Goal: Complete application form: Complete application form

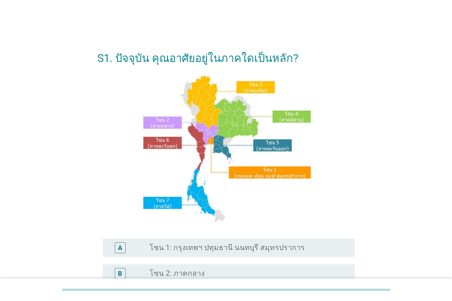
click at [225, 246] on label "โซน 1: กรุงเทพฯ ปทุมธานี นนทบุรี สมุทรปราการ" at bounding box center [226, 247] width 155 height 9
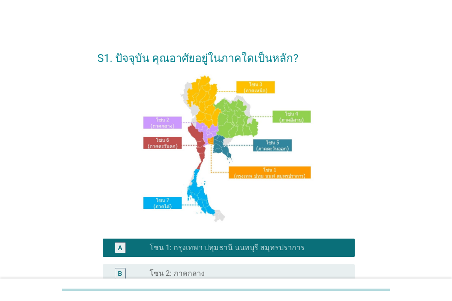
scroll to position [228, 0]
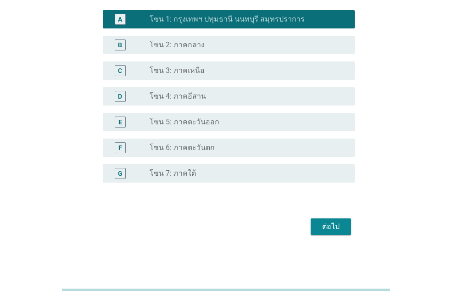
click at [318, 225] on div "ต่อไป" at bounding box center [331, 226] width 26 height 11
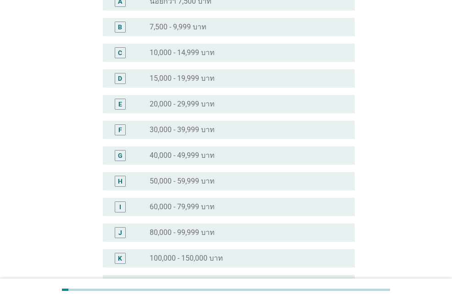
scroll to position [138, 0]
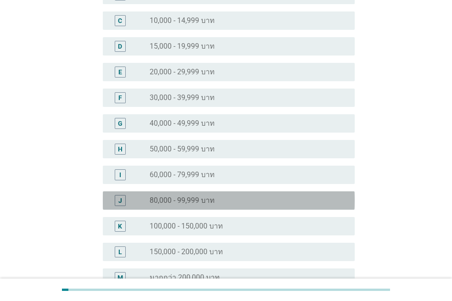
click at [306, 205] on div "radio_button_unchecked 80,000 - 99,999 บาท" at bounding box center [248, 200] width 198 height 11
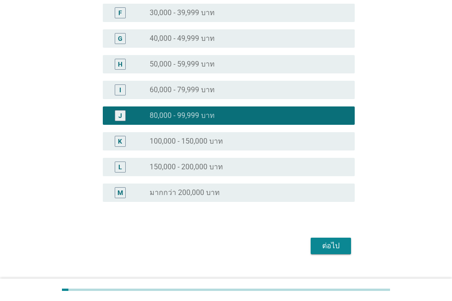
scroll to position [241, 0]
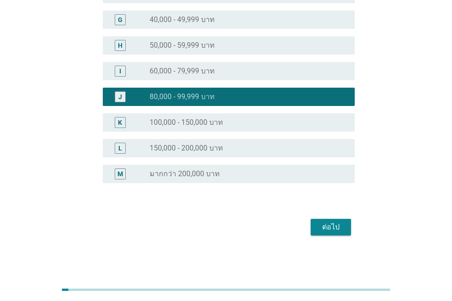
click at [329, 222] on div "ต่อไป" at bounding box center [331, 226] width 26 height 11
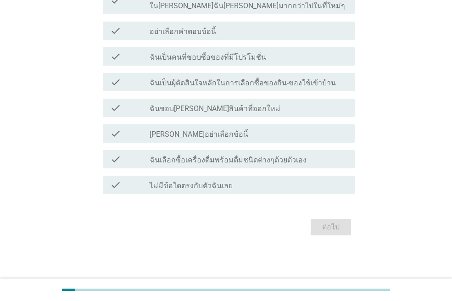
scroll to position [0, 0]
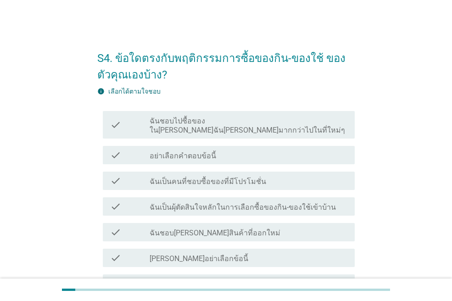
click at [306, 175] on div "check_box_outline_blank ฉันเป็นคนที่ชอบซื้อของที่มีโปรโมชั่น" at bounding box center [248, 180] width 198 height 11
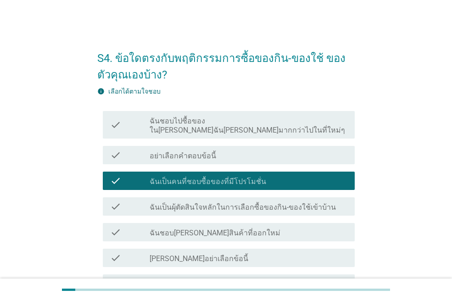
click at [294, 227] on div "check_box_outline_blank ฉันชอบ[PERSON_NAME]สินค้าที่ออกใหม่" at bounding box center [248, 232] width 198 height 11
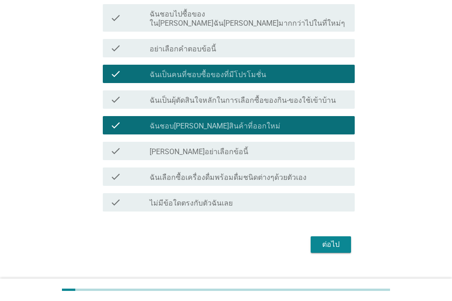
scroll to position [115, 0]
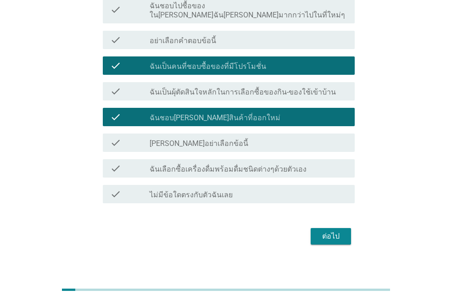
click at [333, 231] on div "ต่อไป" at bounding box center [331, 236] width 26 height 11
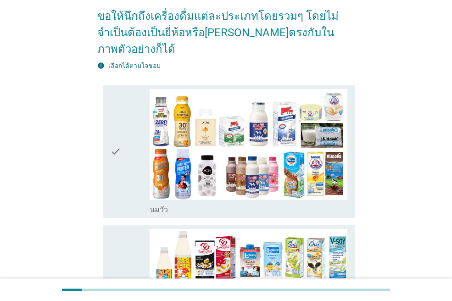
scroll to position [0, 0]
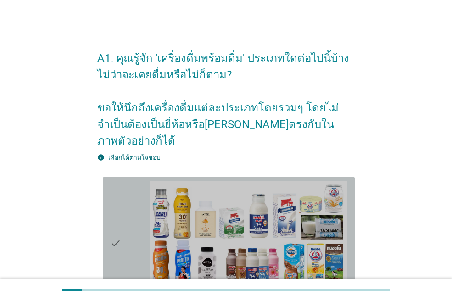
click at [127, 206] on div "check" at bounding box center [129, 243] width 39 height 125
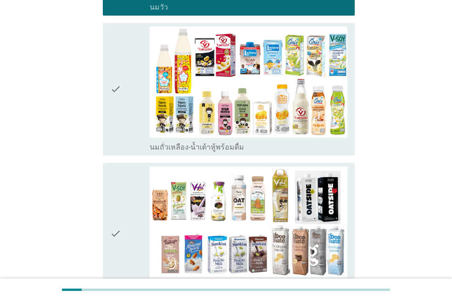
scroll to position [321, 0]
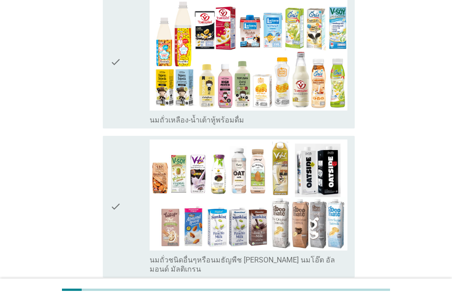
click at [124, 98] on div "check" at bounding box center [129, 62] width 39 height 125
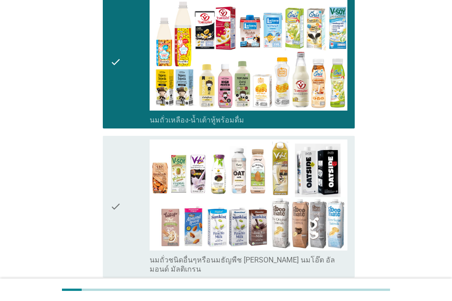
scroll to position [459, 0]
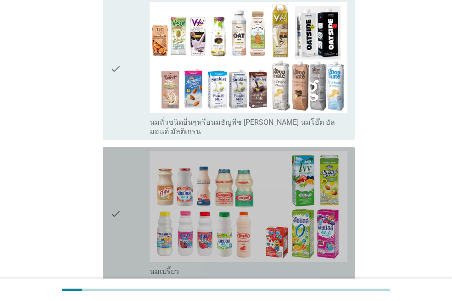
click at [126, 194] on div "check" at bounding box center [129, 213] width 39 height 125
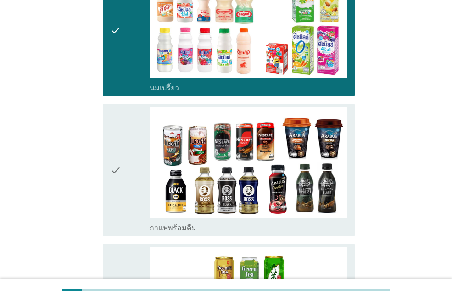
scroll to position [688, 0]
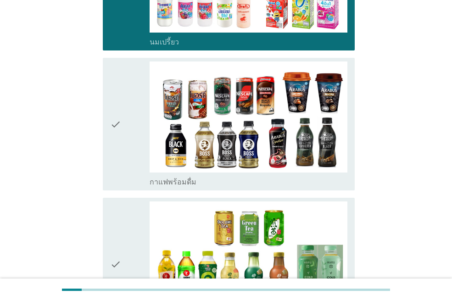
click at [126, 201] on div "check" at bounding box center [129, 263] width 39 height 125
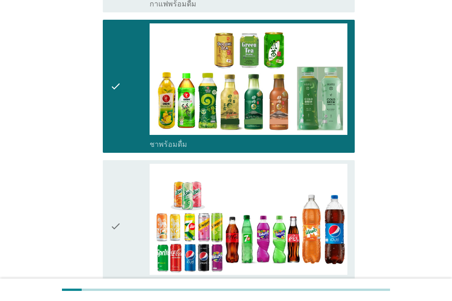
scroll to position [871, 0]
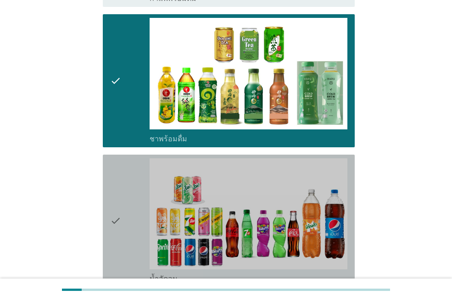
click at [126, 194] on div "check" at bounding box center [129, 220] width 39 height 125
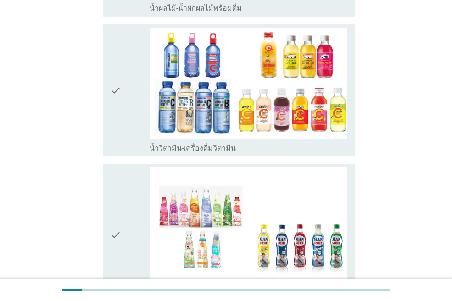
scroll to position [1513, 0]
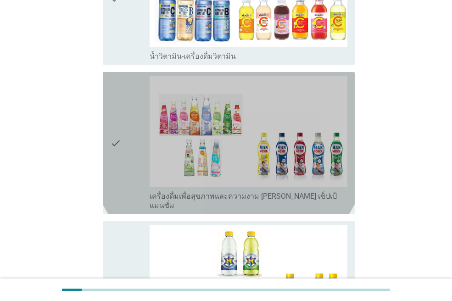
click at [125, 152] on div "check" at bounding box center [129, 143] width 39 height 134
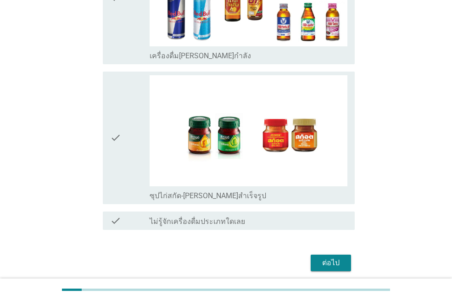
scroll to position [1944, 0]
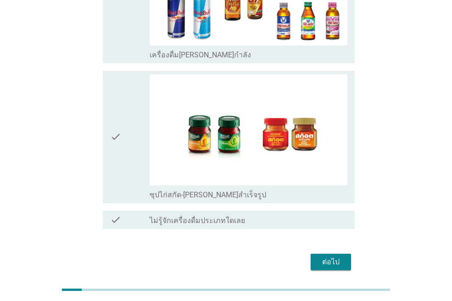
click at [336, 256] on div "ต่อไป" at bounding box center [331, 261] width 26 height 11
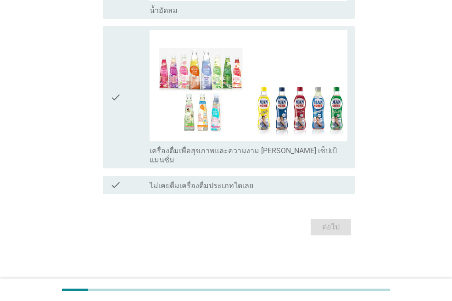
scroll to position [0, 0]
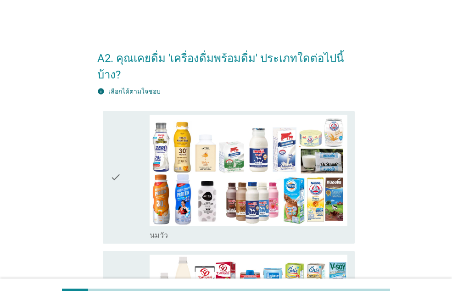
click at [135, 166] on div "check" at bounding box center [129, 177] width 39 height 125
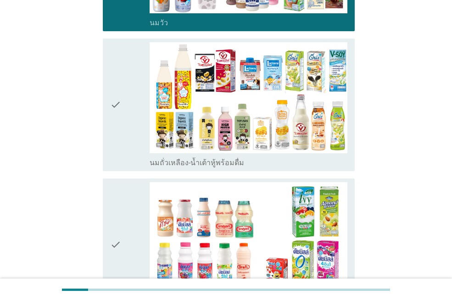
scroll to position [229, 0]
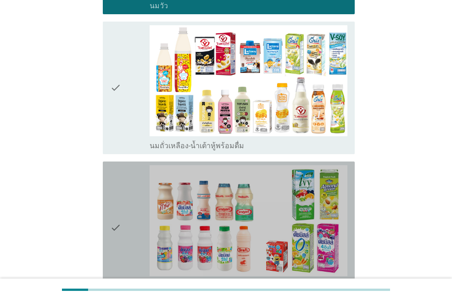
click at [140, 166] on div "check" at bounding box center [129, 227] width 39 height 125
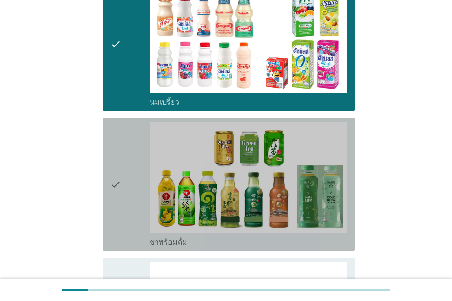
click at [140, 166] on div "check" at bounding box center [129, 184] width 39 height 125
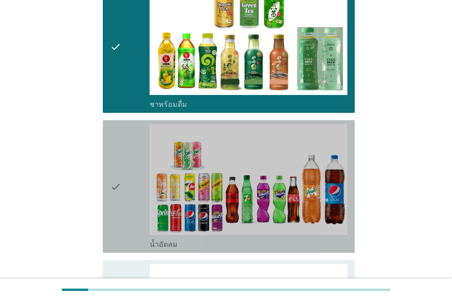
click at [140, 166] on div "check" at bounding box center [129, 186] width 39 height 125
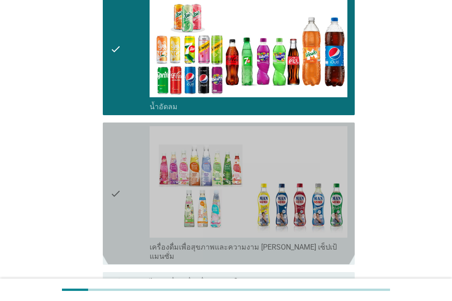
click at [140, 166] on div "check" at bounding box center [129, 193] width 39 height 134
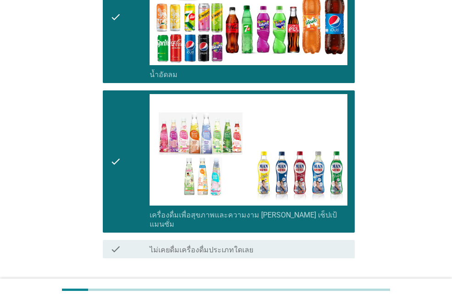
scroll to position [758, 0]
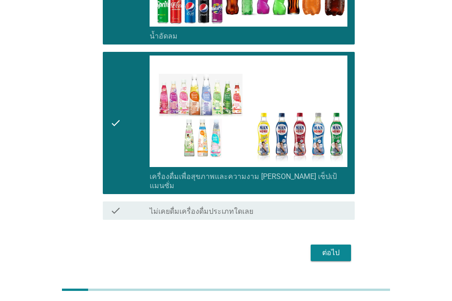
click at [351, 242] on div "ต่อไป" at bounding box center [225, 253] width 257 height 22
click at [346, 244] on button "ต่อไป" at bounding box center [330, 252] width 40 height 17
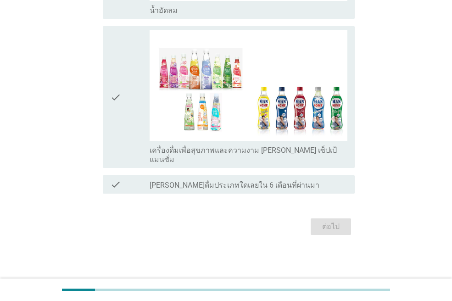
scroll to position [0, 0]
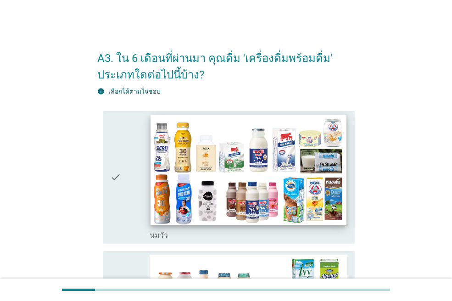
click at [303, 212] on img at bounding box center [247, 170] width 195 height 110
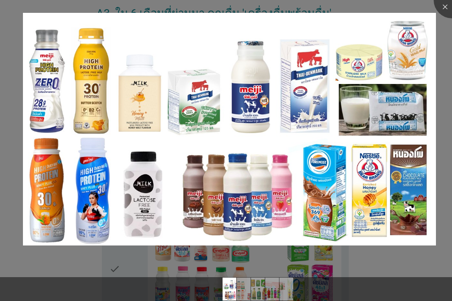
scroll to position [183, 0]
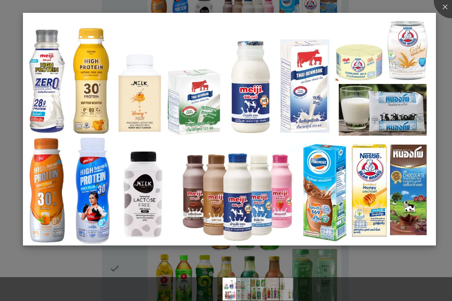
click at [303, 210] on img at bounding box center [229, 129] width 413 height 232
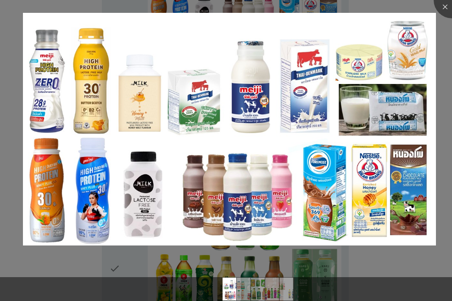
click at [113, 252] on div at bounding box center [226, 150] width 452 height 301
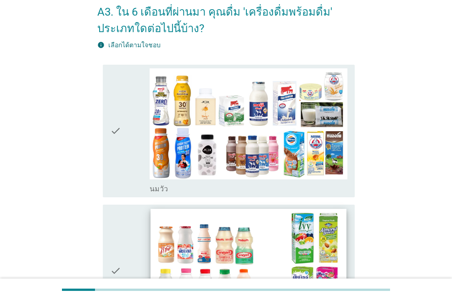
scroll to position [46, 0]
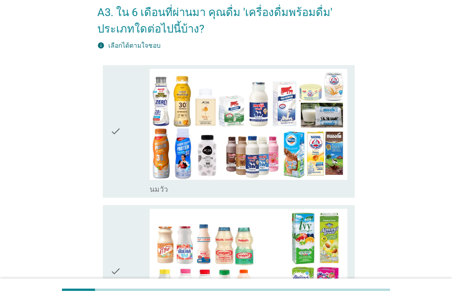
click at [120, 93] on icon "check" at bounding box center [115, 131] width 11 height 125
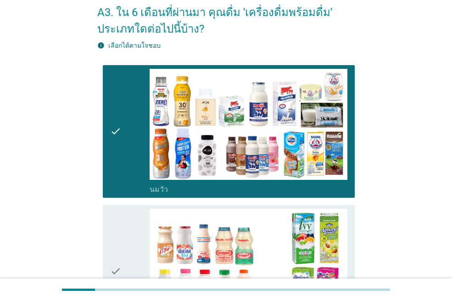
scroll to position [183, 0]
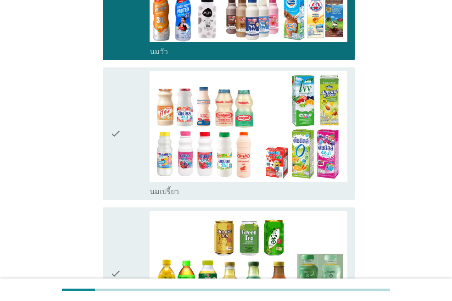
click at [122, 96] on div "check" at bounding box center [129, 133] width 39 height 125
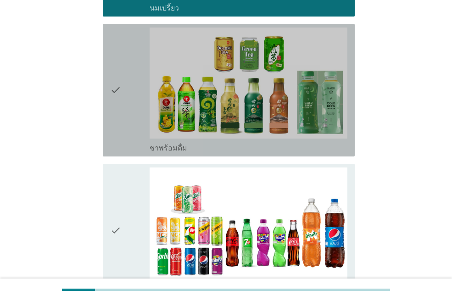
click at [122, 96] on div "check" at bounding box center [129, 90] width 39 height 125
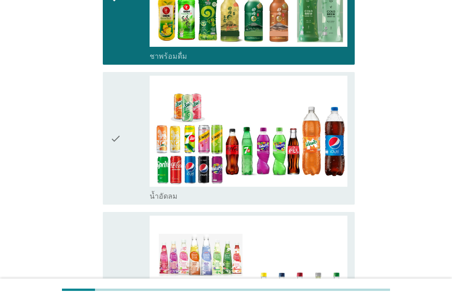
click at [122, 108] on div "check" at bounding box center [129, 138] width 39 height 125
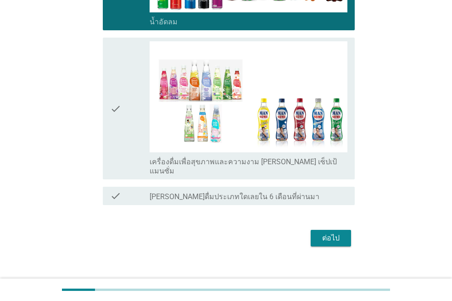
scroll to position [635, 0]
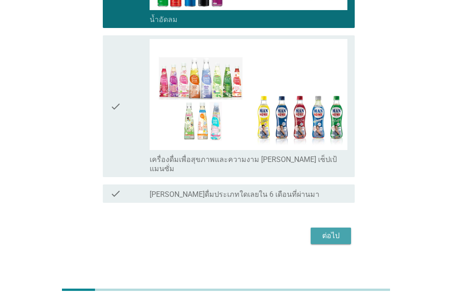
click at [333, 230] on div "ต่อไป" at bounding box center [331, 235] width 26 height 11
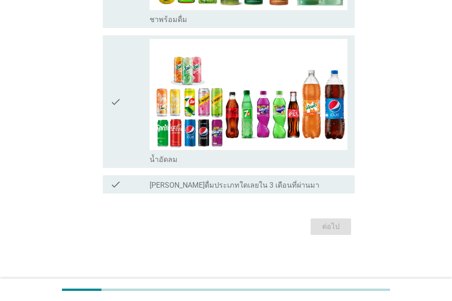
scroll to position [0, 0]
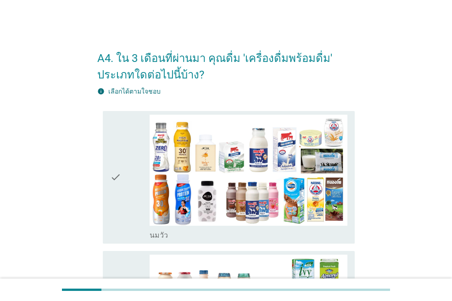
click at [140, 174] on div "check" at bounding box center [129, 177] width 39 height 125
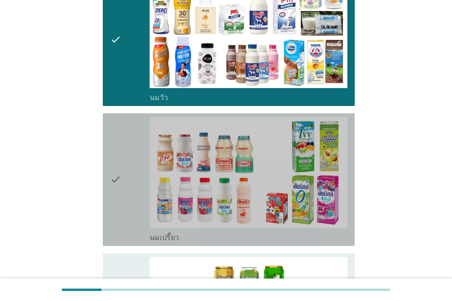
click at [140, 174] on div "check" at bounding box center [129, 179] width 39 height 125
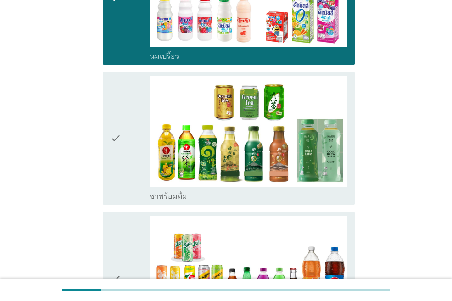
scroll to position [321, 0]
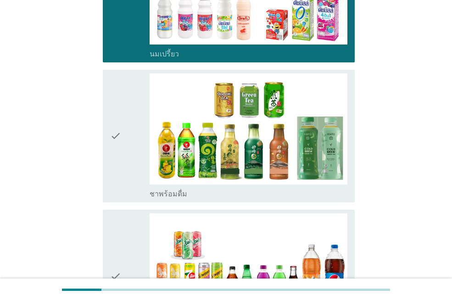
click at [140, 174] on div "check" at bounding box center [129, 135] width 39 height 125
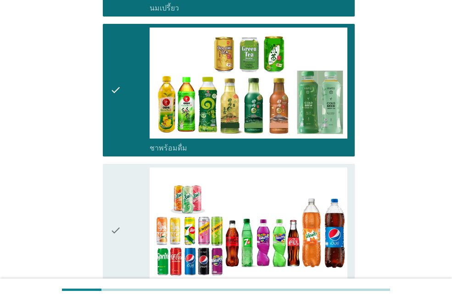
click at [134, 181] on div "check" at bounding box center [129, 229] width 39 height 125
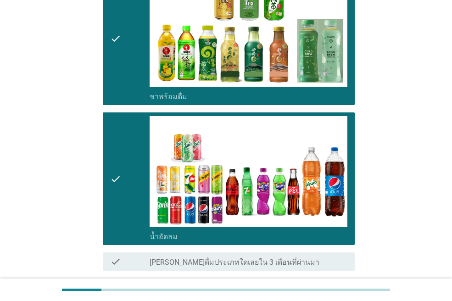
scroll to position [495, 0]
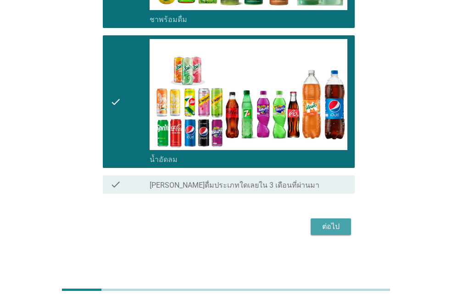
click at [323, 227] on div "ต่อไป" at bounding box center [331, 226] width 26 height 11
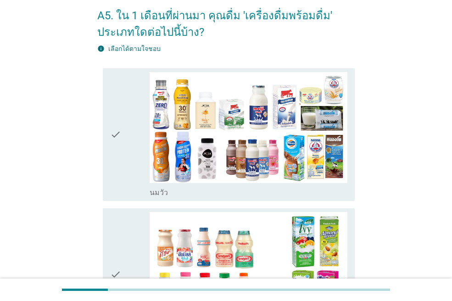
scroll to position [92, 0]
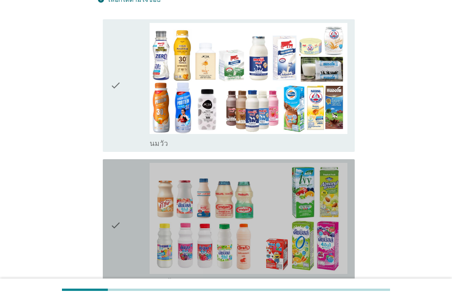
click at [122, 195] on div "check" at bounding box center [129, 225] width 39 height 125
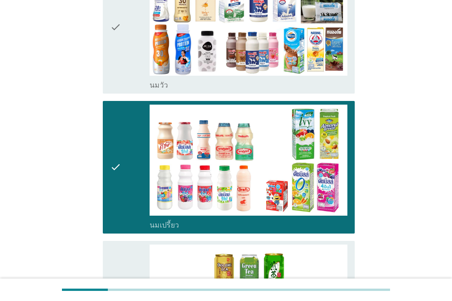
scroll to position [229, 0]
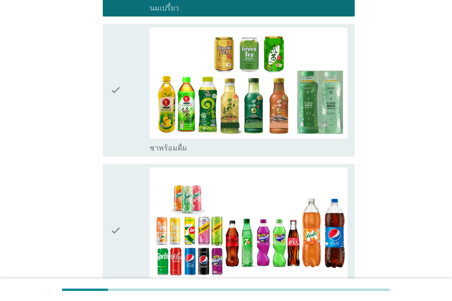
click at [123, 193] on div "check" at bounding box center [129, 229] width 39 height 125
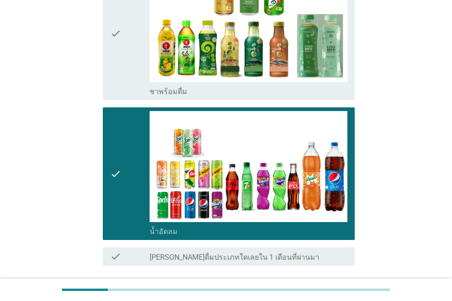
scroll to position [495, 0]
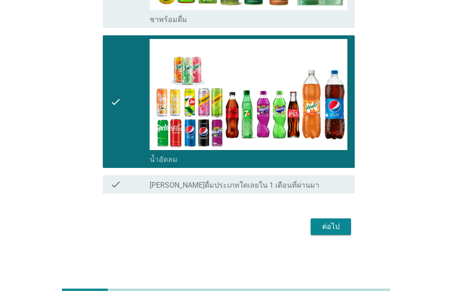
click at [334, 232] on button "ต่อไป" at bounding box center [330, 226] width 40 height 17
